Goal: Task Accomplishment & Management: Use online tool/utility

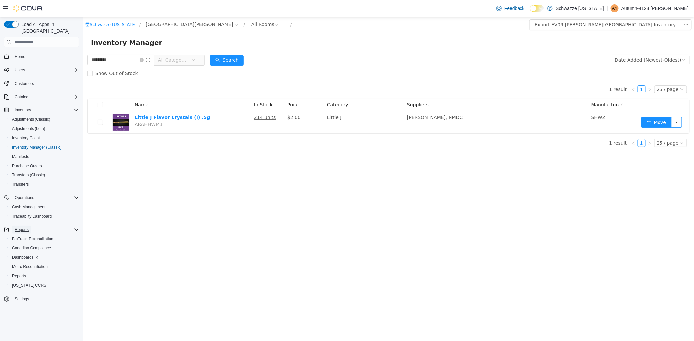
click at [22, 226] on span "Reports" at bounding box center [22, 230] width 14 height 8
click at [21, 272] on span "Reports" at bounding box center [19, 276] width 14 height 8
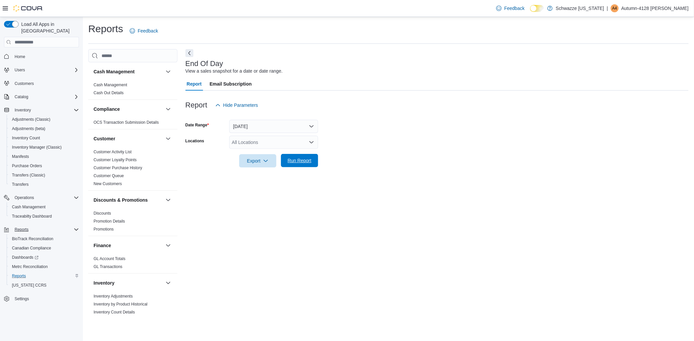
click at [288, 161] on span "Run Report" at bounding box center [300, 160] width 24 height 7
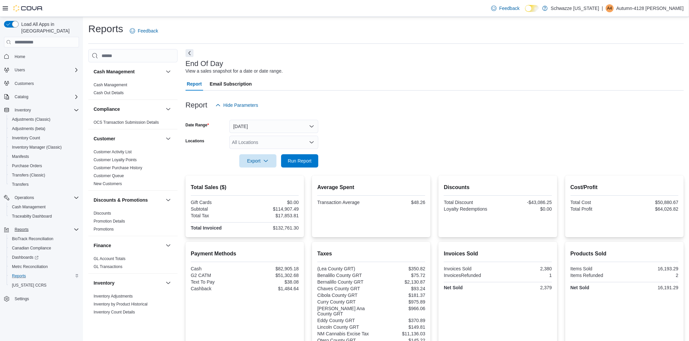
click at [312, 141] on icon "Open list of options" at bounding box center [311, 142] width 5 height 5
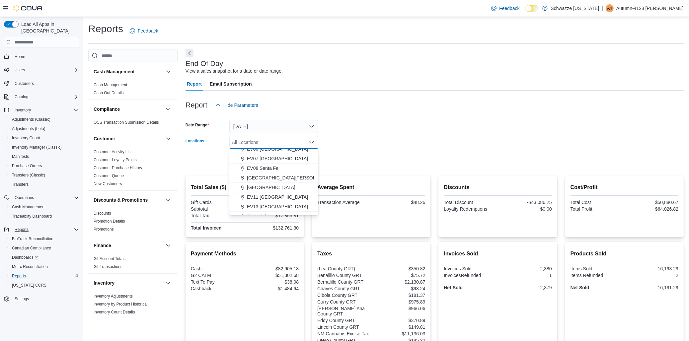
scroll to position [74, 0]
click at [266, 178] on span "[GEOGRAPHIC_DATA][PERSON_NAME]" at bounding box center [290, 176] width 87 height 7
click at [393, 155] on form "Date Range [DATE] Locations [GEOGRAPHIC_DATA][PERSON_NAME] Combo box. Selected.…" at bounding box center [435, 140] width 498 height 56
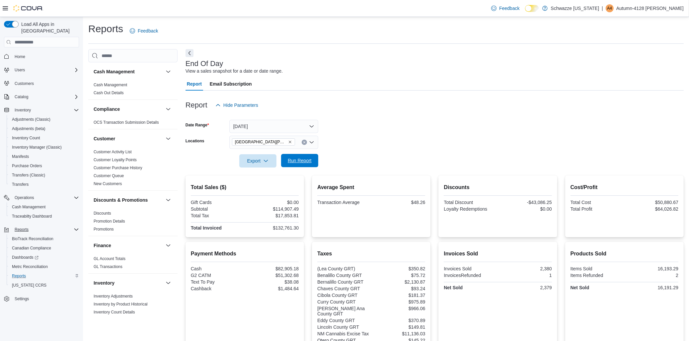
click at [292, 158] on span "Run Report" at bounding box center [300, 160] width 24 height 7
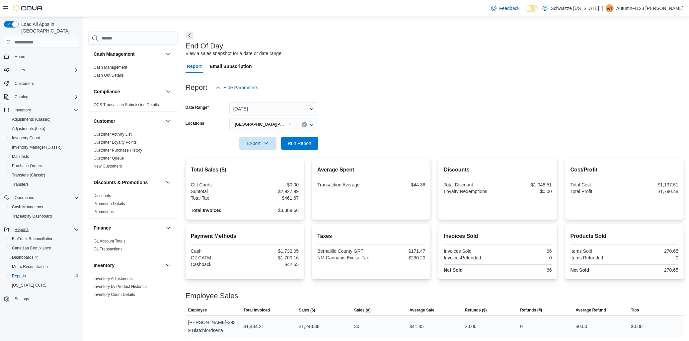
scroll to position [54, 0]
